Goal: Task Accomplishment & Management: Use online tool/utility

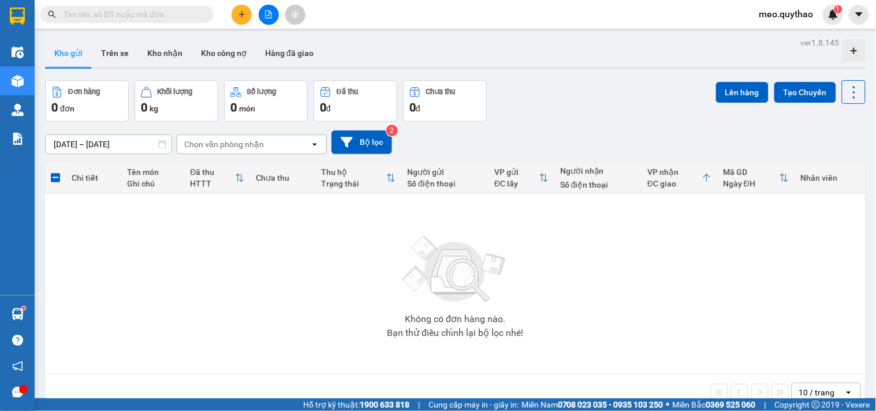
click at [424, 287] on img at bounding box center [454, 269] width 115 height 81
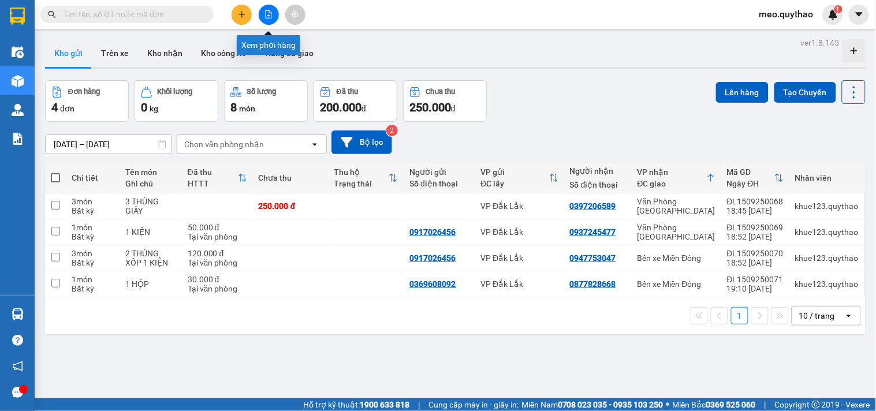
click at [273, 13] on button at bounding box center [269, 15] width 20 height 20
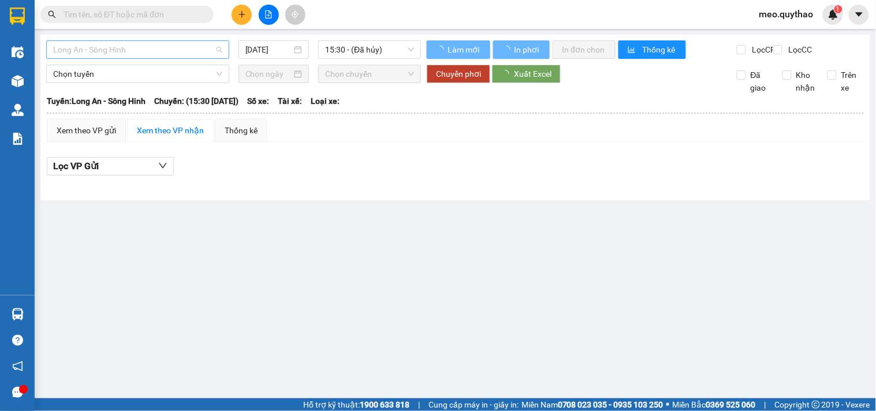
click at [126, 54] on span "Long An - Sông Hinh" at bounding box center [137, 49] width 169 height 17
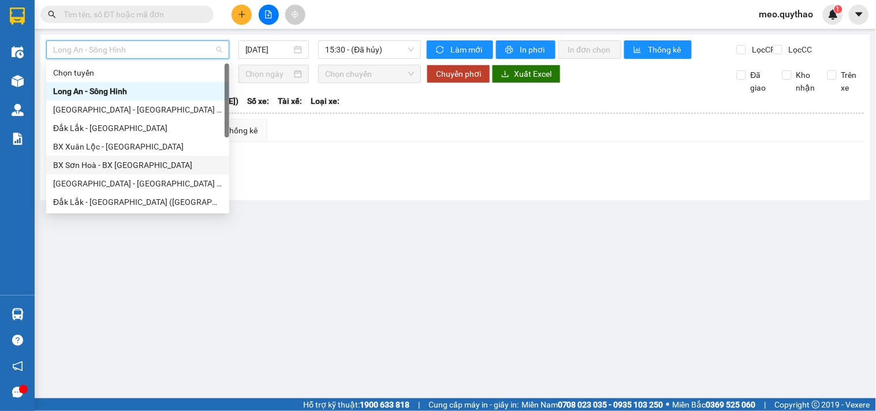
click at [151, 166] on div "BX Sơn Hoà - BX [GEOGRAPHIC_DATA]" at bounding box center [137, 165] width 169 height 13
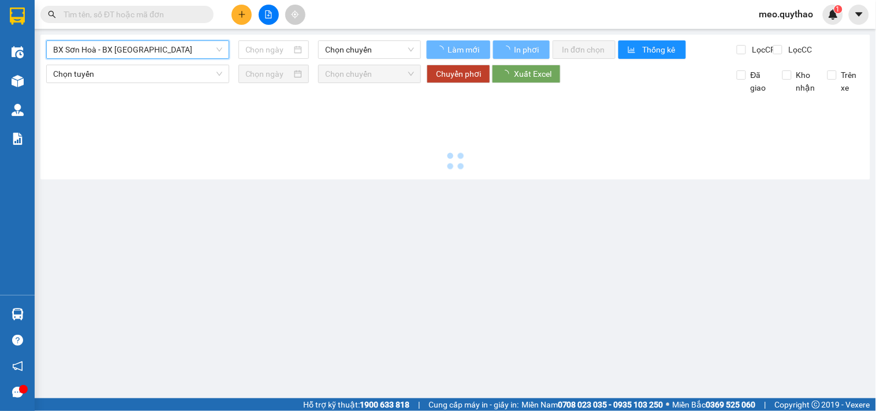
type input "[DATE]"
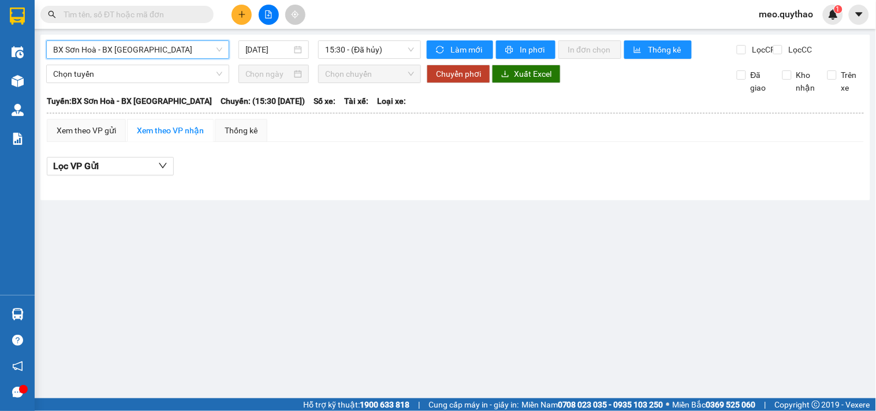
click at [145, 48] on span "BX Sơn Hoà - BX [GEOGRAPHIC_DATA]" at bounding box center [137, 49] width 169 height 17
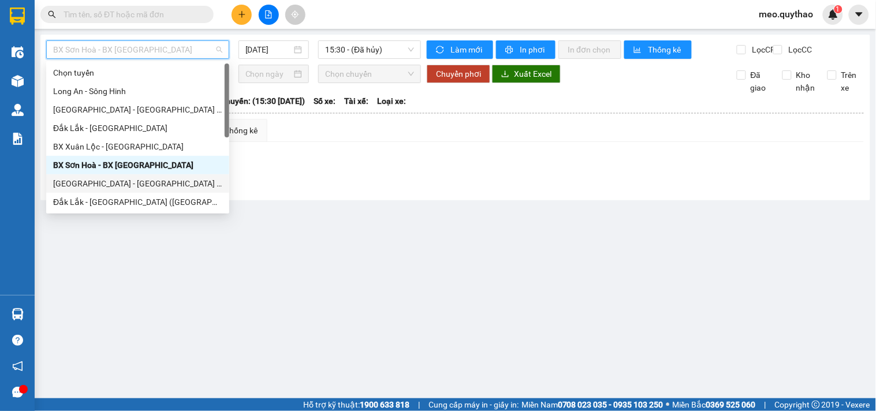
scroll to position [166, 0]
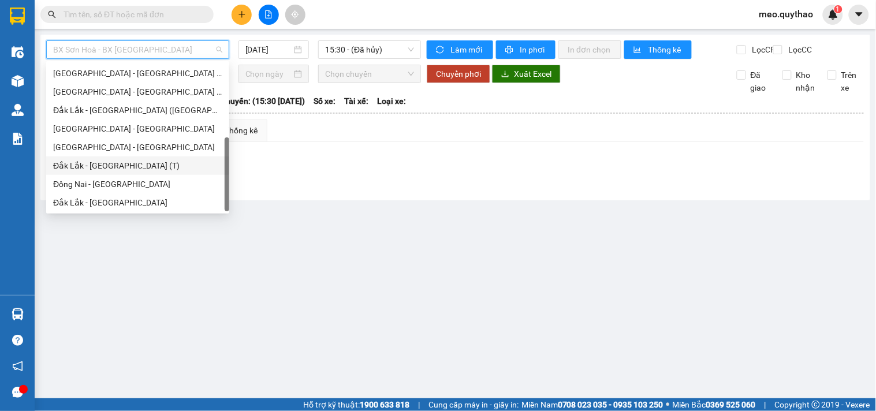
click at [124, 156] on div "Đắk Lắk - [GEOGRAPHIC_DATA] (T)" at bounding box center [137, 165] width 183 height 18
type input "[DATE]"
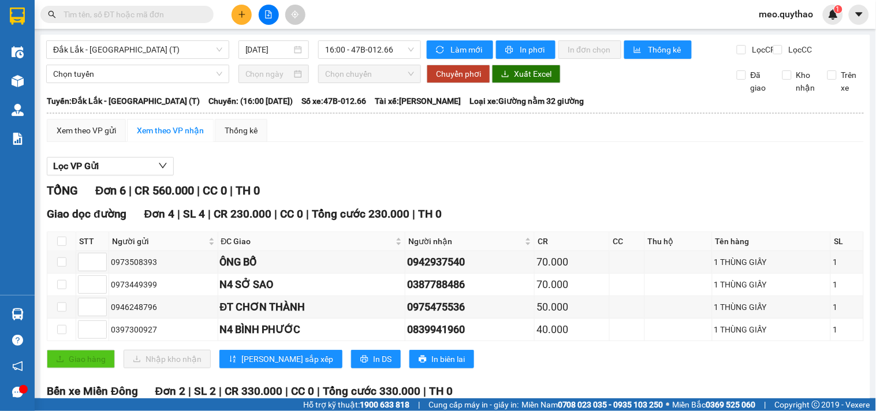
click at [134, 37] on div "[GEOGRAPHIC_DATA] - [GEOGRAPHIC_DATA] (T) [DATE] 16:00 - 47B-012.66 Làm mới In …" at bounding box center [454, 281] width 829 height 492
click at [132, 51] on span "Đắk Lắk - [GEOGRAPHIC_DATA] (T)" at bounding box center [137, 49] width 169 height 17
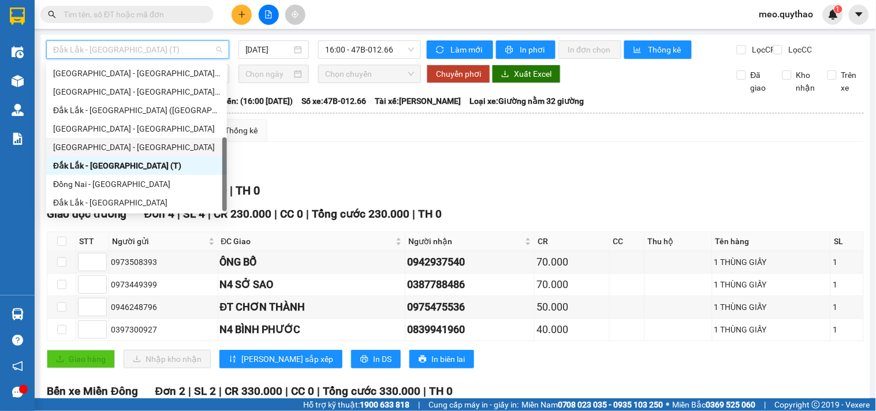
click at [100, 150] on div "[GEOGRAPHIC_DATA] - [GEOGRAPHIC_DATA]" at bounding box center [136, 147] width 167 height 13
type input "[DATE]"
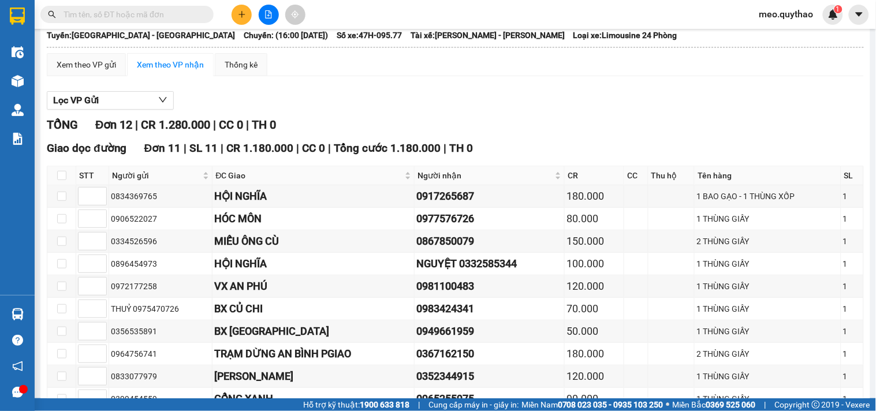
scroll to position [128, 0]
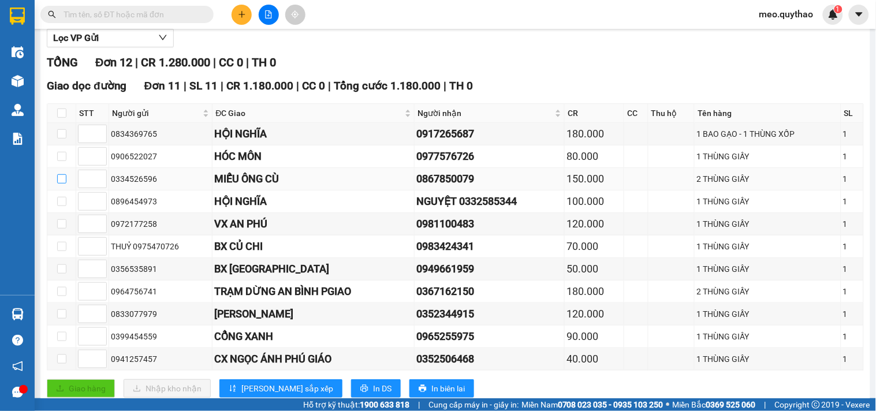
click at [64, 184] on input "checkbox" at bounding box center [61, 178] width 9 height 9
checkbox input "true"
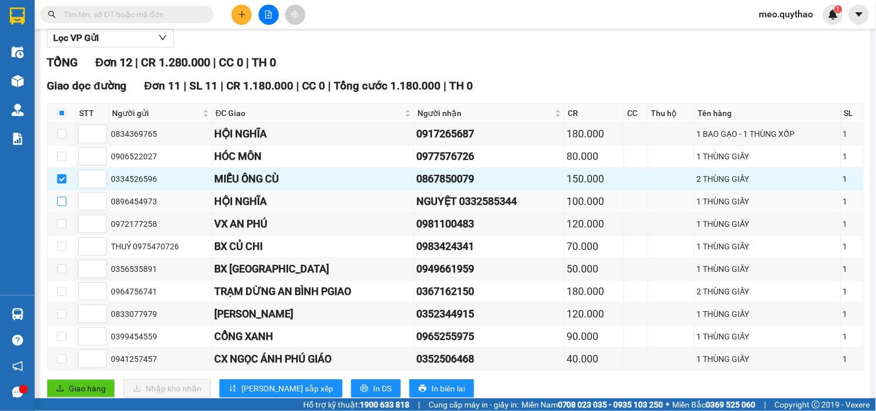
click at [66, 206] on input "checkbox" at bounding box center [61, 201] width 9 height 9
checkbox input "true"
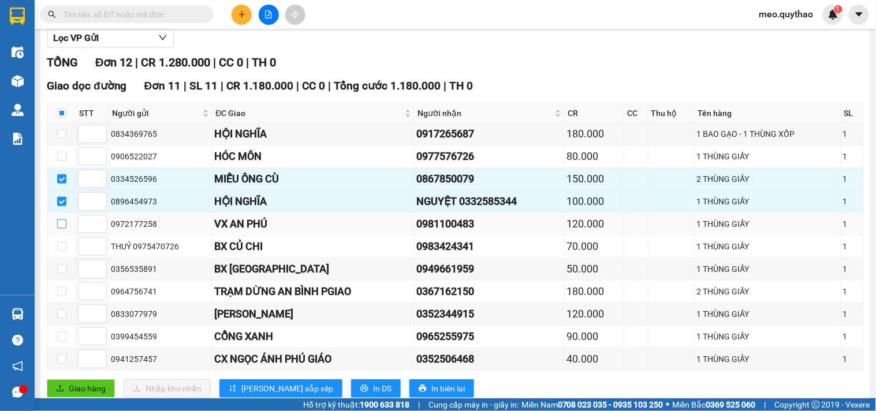
click at [60, 229] on input "checkbox" at bounding box center [61, 223] width 9 height 9
checkbox input "true"
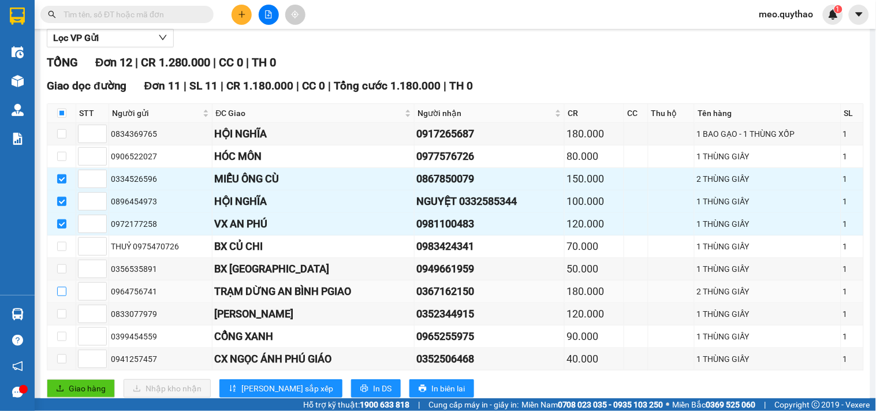
click at [63, 296] on input "checkbox" at bounding box center [61, 291] width 9 height 9
checkbox input "true"
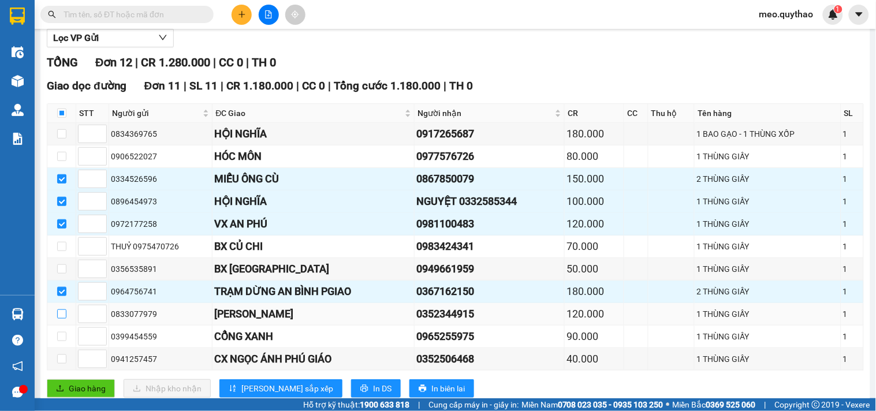
click at [59, 320] on label at bounding box center [61, 314] width 9 height 13
click at [59, 319] on input "checkbox" at bounding box center [61, 313] width 9 height 9
checkbox input "true"
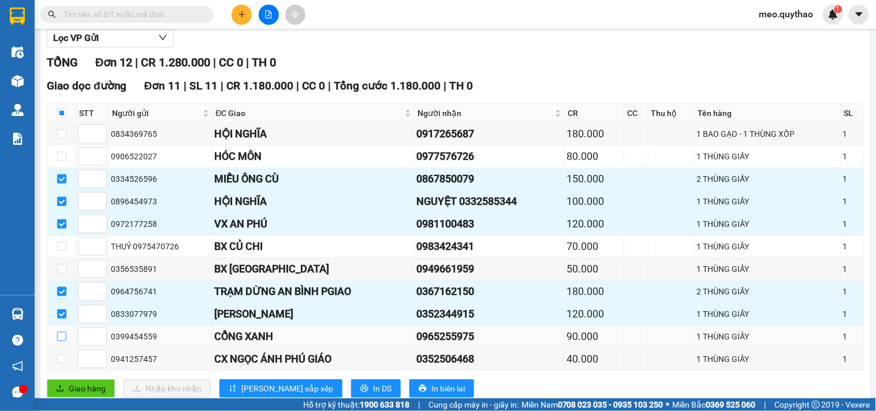
click at [64, 341] on input "checkbox" at bounding box center [61, 336] width 9 height 9
checkbox input "true"
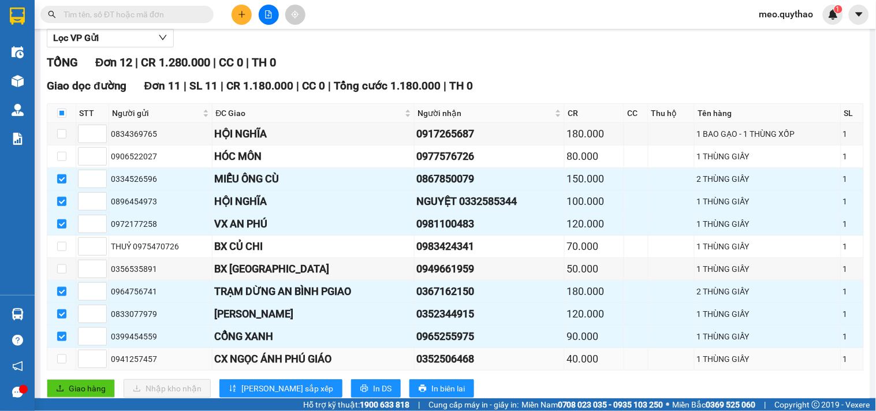
click at [59, 371] on td at bounding box center [61, 359] width 29 height 23
click at [63, 364] on input "checkbox" at bounding box center [61, 358] width 9 height 9
checkbox input "true"
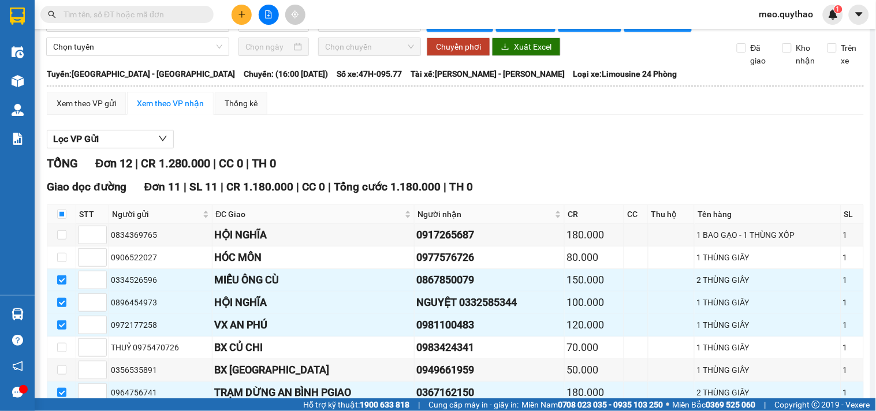
scroll to position [0, 0]
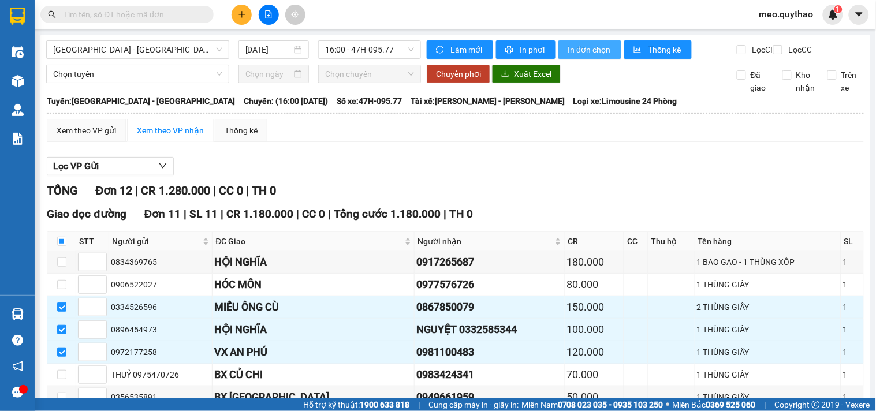
click at [593, 49] on span "In đơn chọn" at bounding box center [589, 49] width 44 height 13
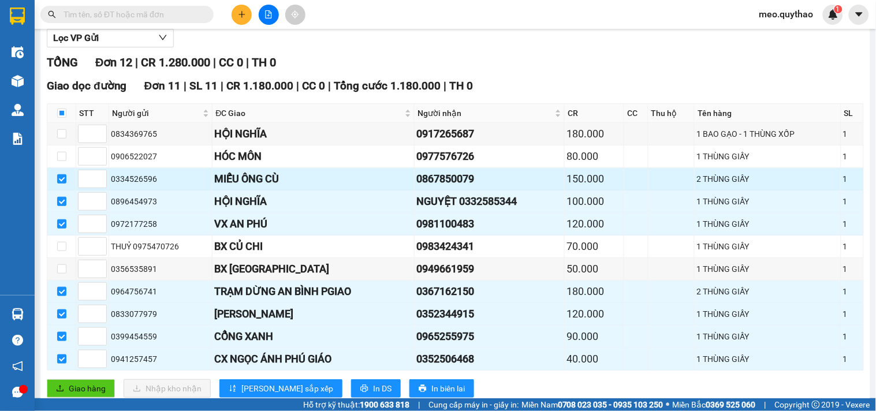
scroll to position [282, 0]
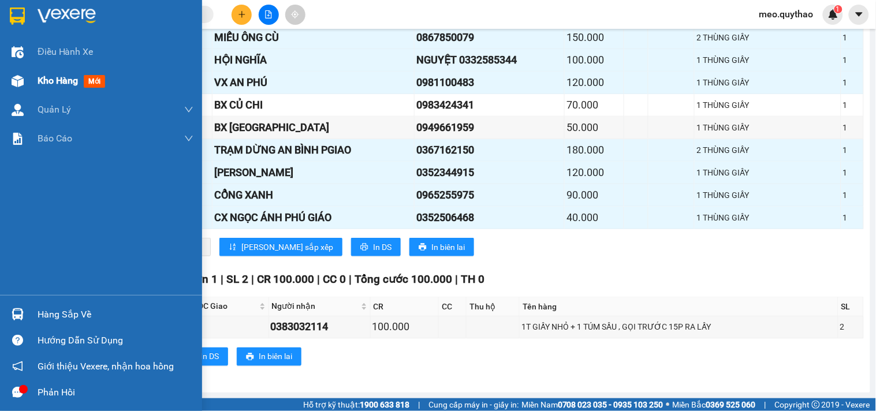
click at [73, 75] on span "Kho hàng" at bounding box center [58, 80] width 40 height 11
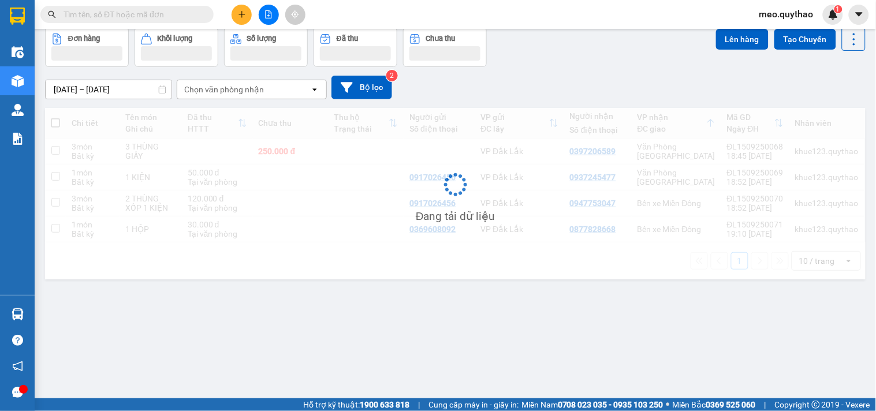
scroll to position [53, 0]
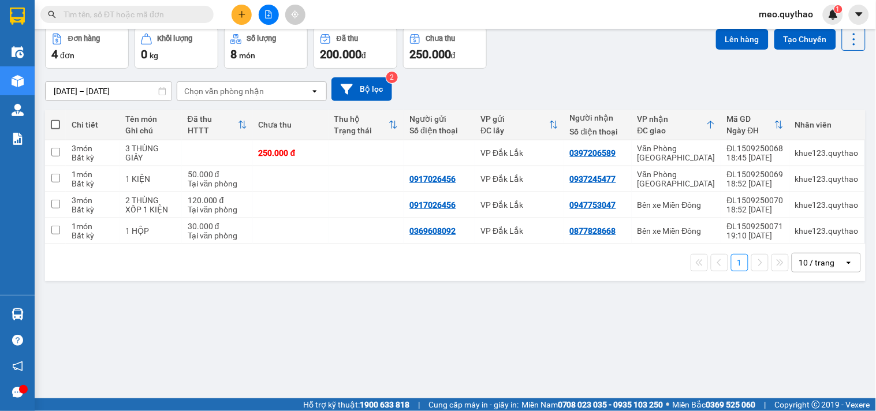
click at [770, 18] on span "meo.quythao" at bounding box center [786, 14] width 73 height 14
click at [765, 43] on li "Đăng xuất" at bounding box center [786, 36] width 74 height 18
